Goal: Task Accomplishment & Management: Use online tool/utility

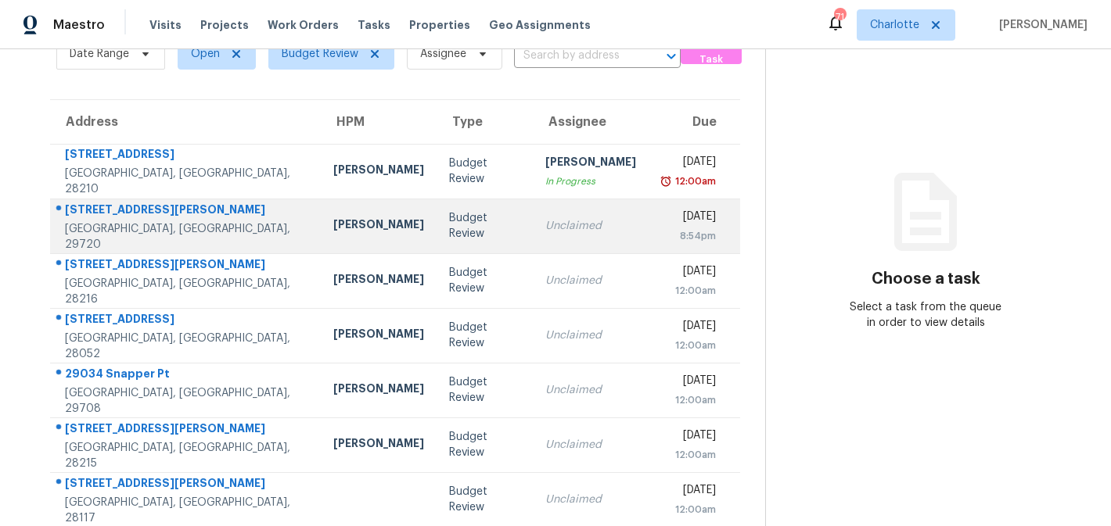
scroll to position [149, 0]
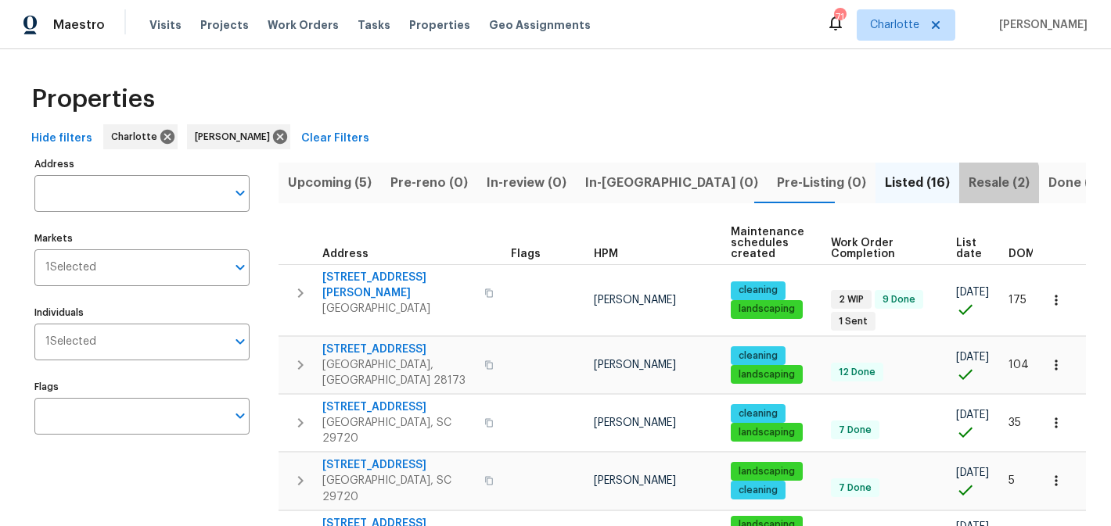
click at [968, 186] on span "Resale (2)" at bounding box center [998, 183] width 61 height 22
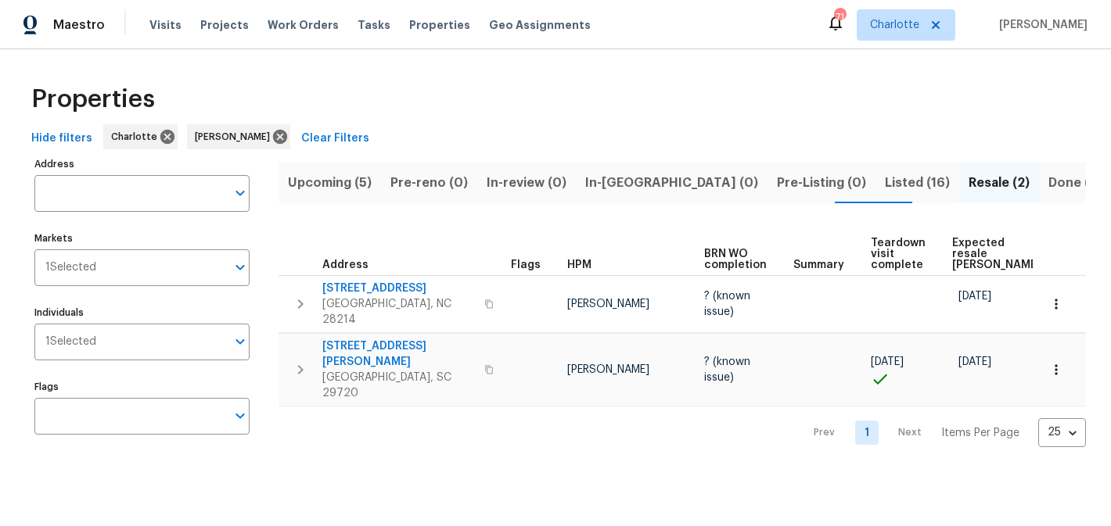
click at [320, 189] on span "Upcoming (5)" at bounding box center [330, 183] width 84 height 22
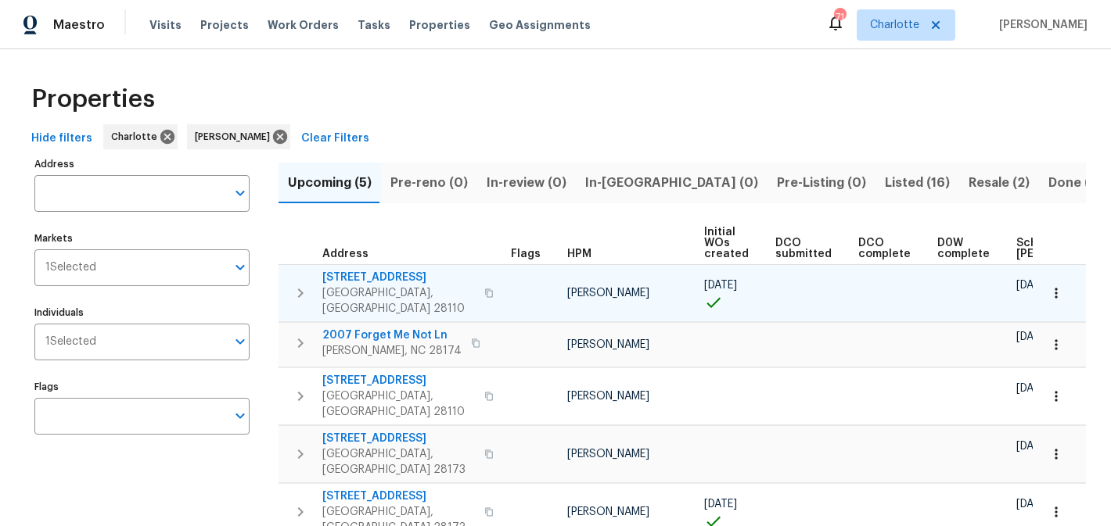
click at [390, 283] on span "2811 Iveywood Dr" at bounding box center [398, 278] width 153 height 16
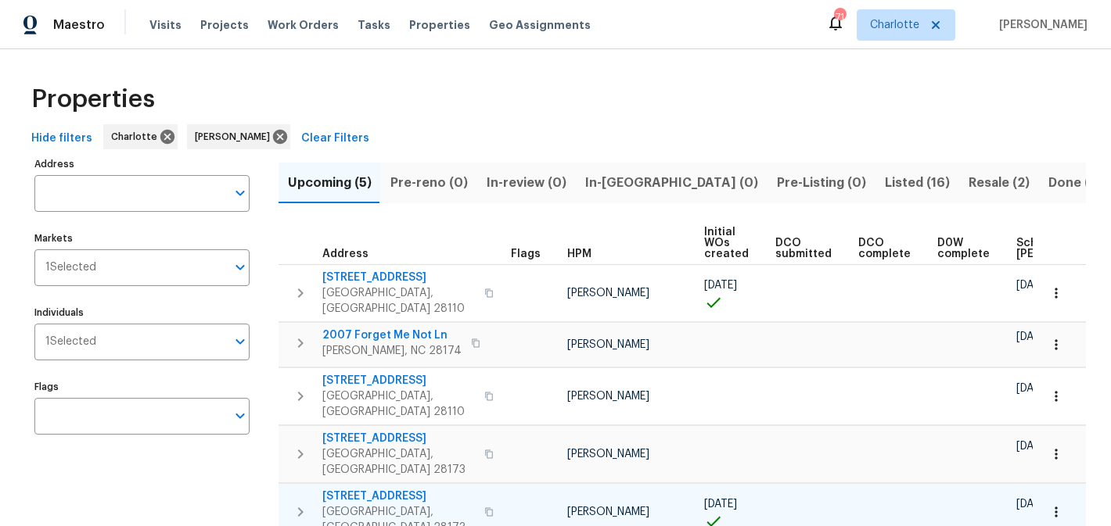
click at [368, 489] on span "431 Ranelagh Dr" at bounding box center [398, 497] width 153 height 16
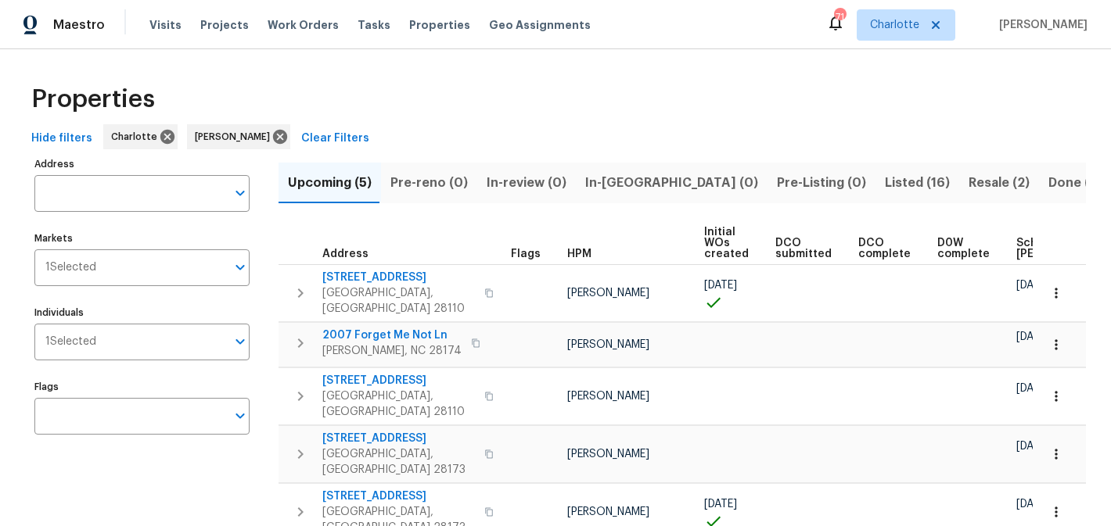
click at [885, 181] on span "Listed (16)" at bounding box center [917, 183] width 65 height 22
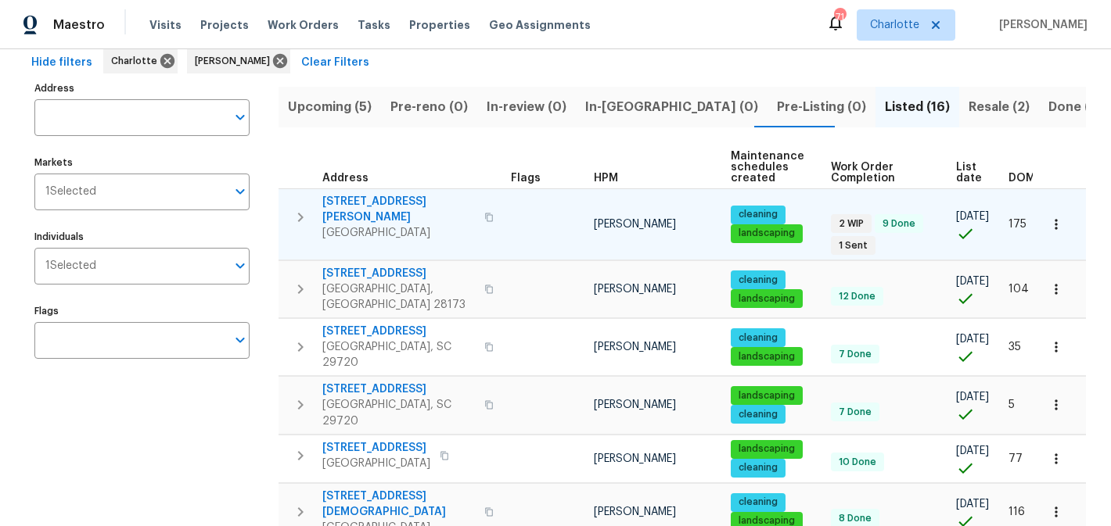
scroll to position [74, 0]
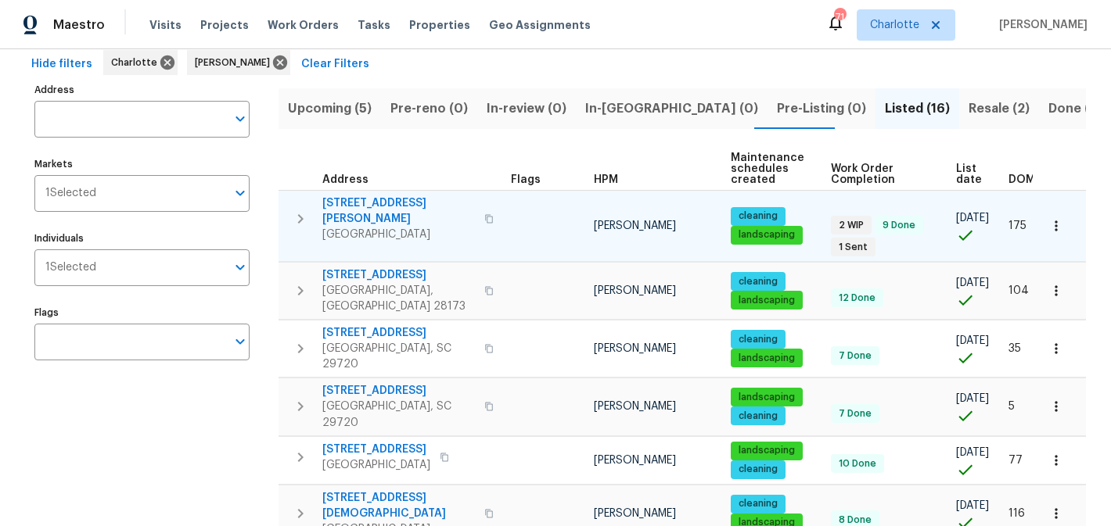
click at [363, 203] on span "[STREET_ADDRESS][PERSON_NAME]" at bounding box center [398, 211] width 153 height 31
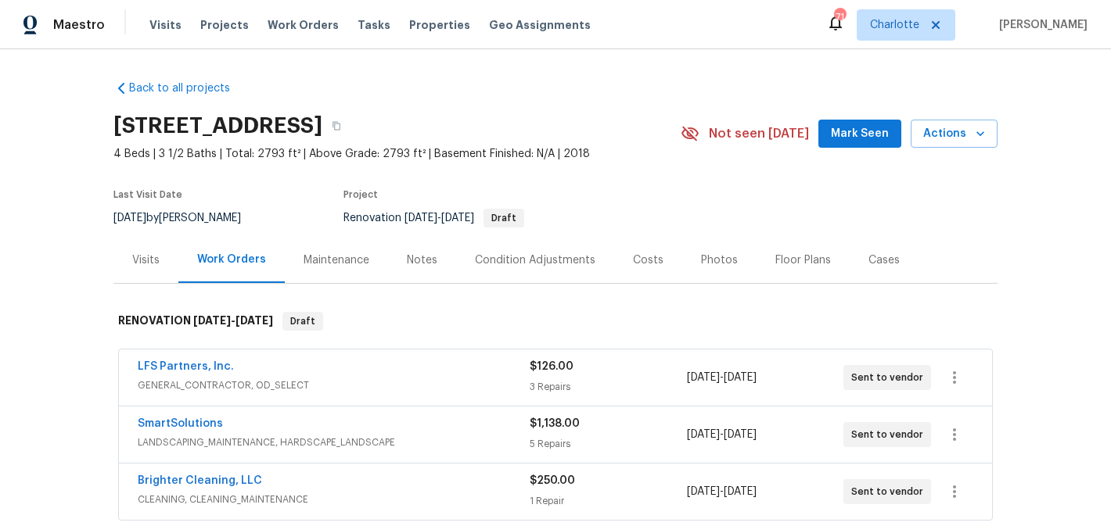
click at [869, 125] on span "Mark Seen" at bounding box center [860, 134] width 58 height 20
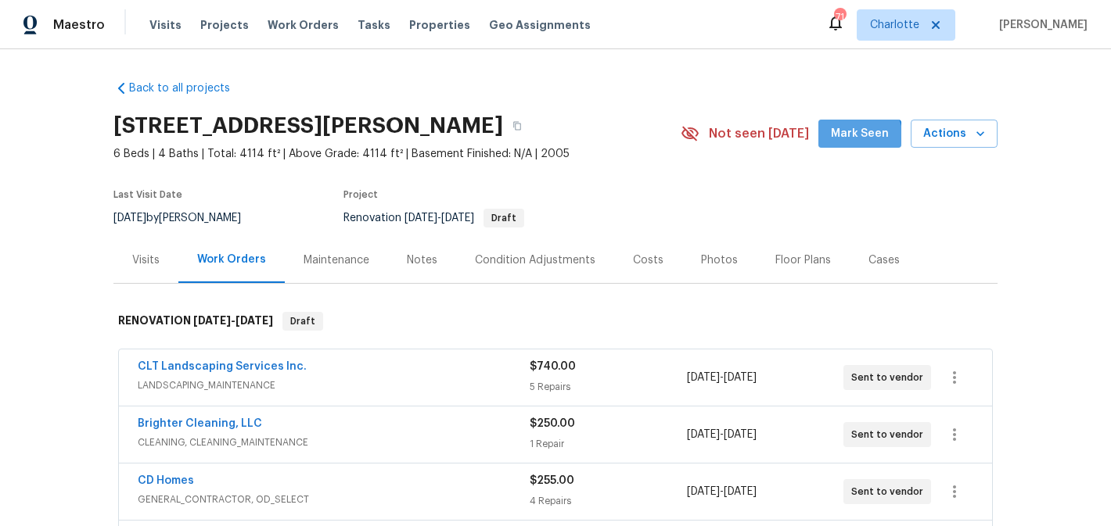
click at [845, 144] on button "Mark Seen" at bounding box center [859, 134] width 83 height 29
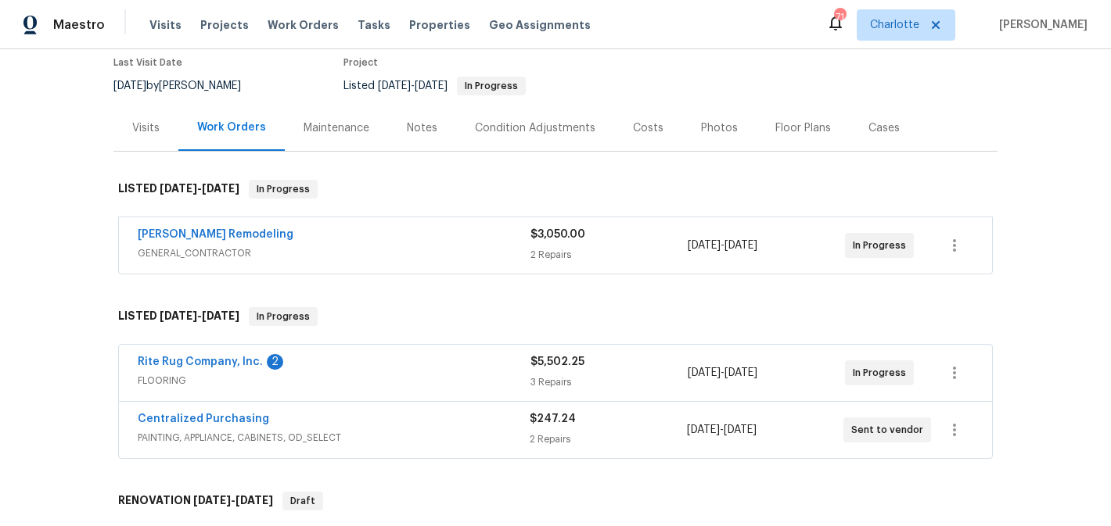
scroll to position [300, 0]
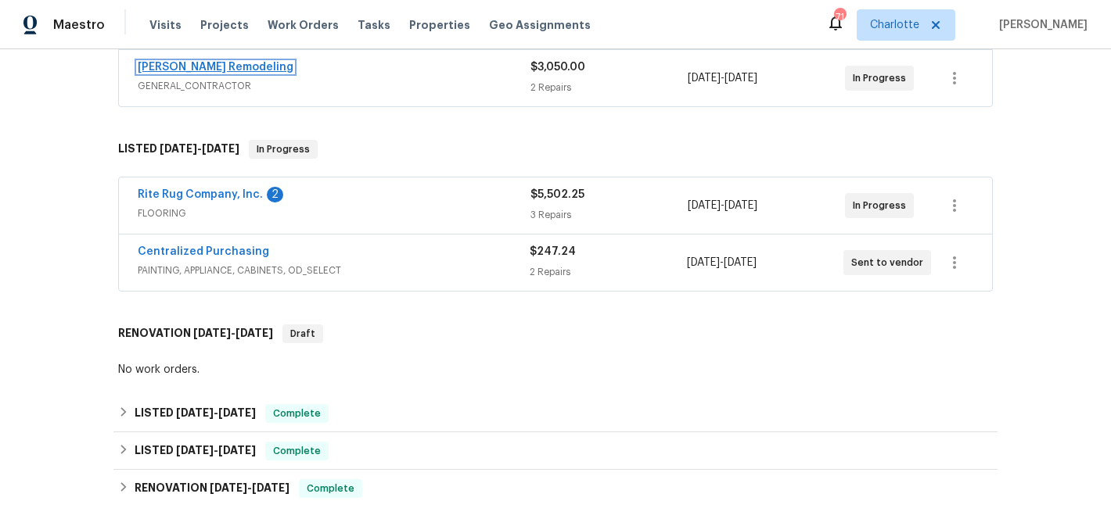
click at [189, 66] on link "[PERSON_NAME] Remodeling" at bounding box center [216, 67] width 156 height 11
